Goal: Book appointment/travel/reservation

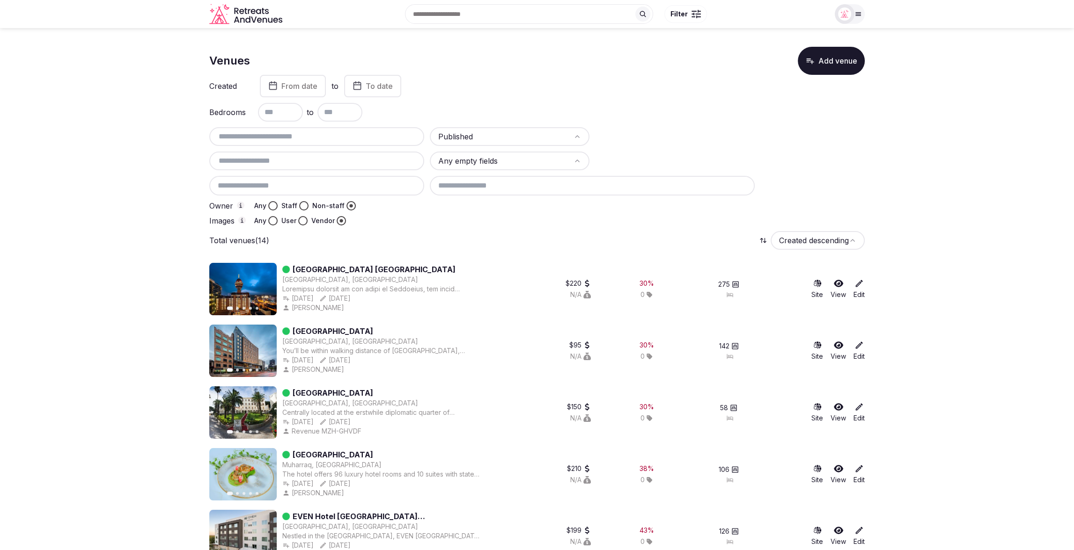
click at [297, 84] on span "From date" at bounding box center [299, 85] width 36 height 9
click at [235, 108] on polygon "Go to the Previous Month" at bounding box center [235, 109] width 5 height 7
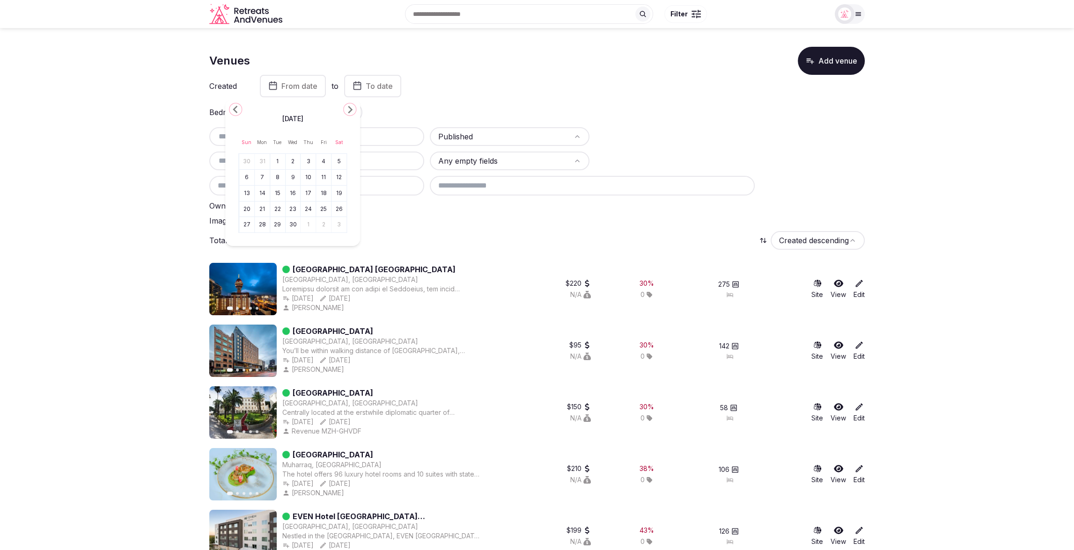
click at [235, 108] on polygon "Go to the Previous Month" at bounding box center [235, 109] width 5 height 7
